Goal: Task Accomplishment & Management: Manage account settings

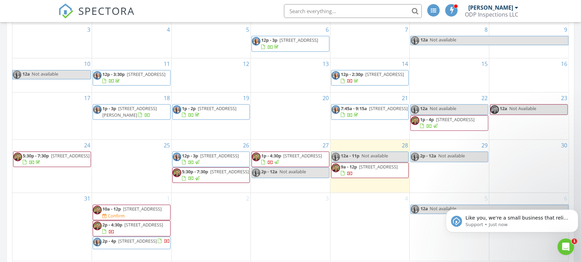
click at [359, 168] on span "230 Trentwood Dr, Spring Creek 89815" at bounding box center [378, 166] width 39 height 6
